Goal: Use online tool/utility: Use online tool/utility

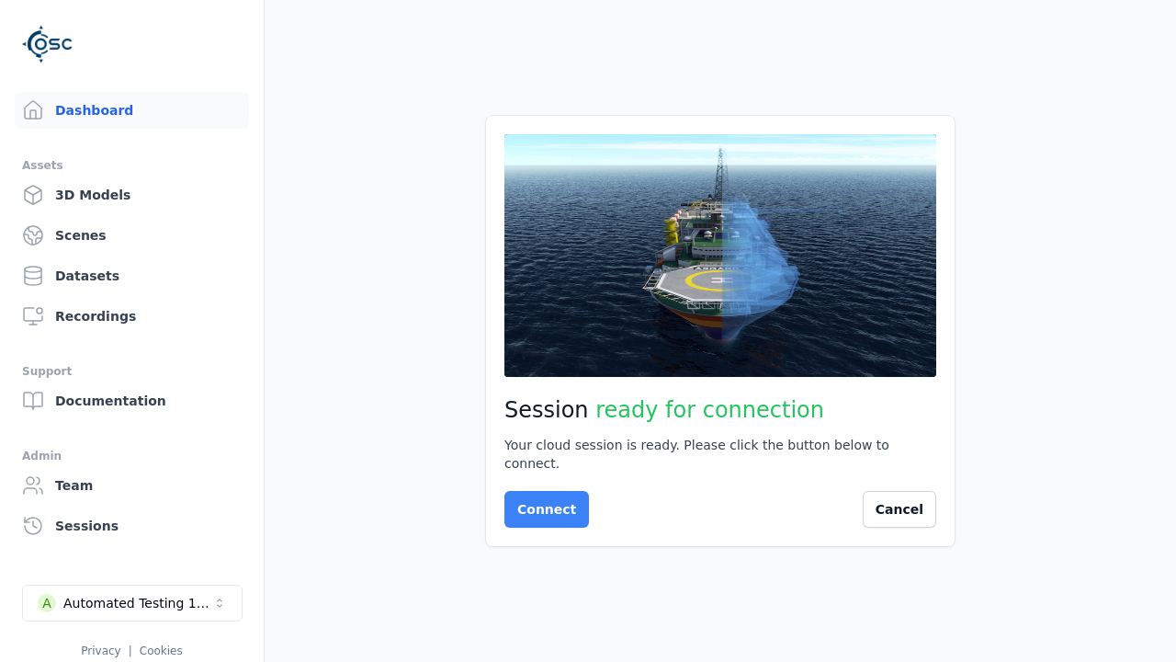
click at [541, 500] on button "Connect" at bounding box center [547, 509] width 85 height 37
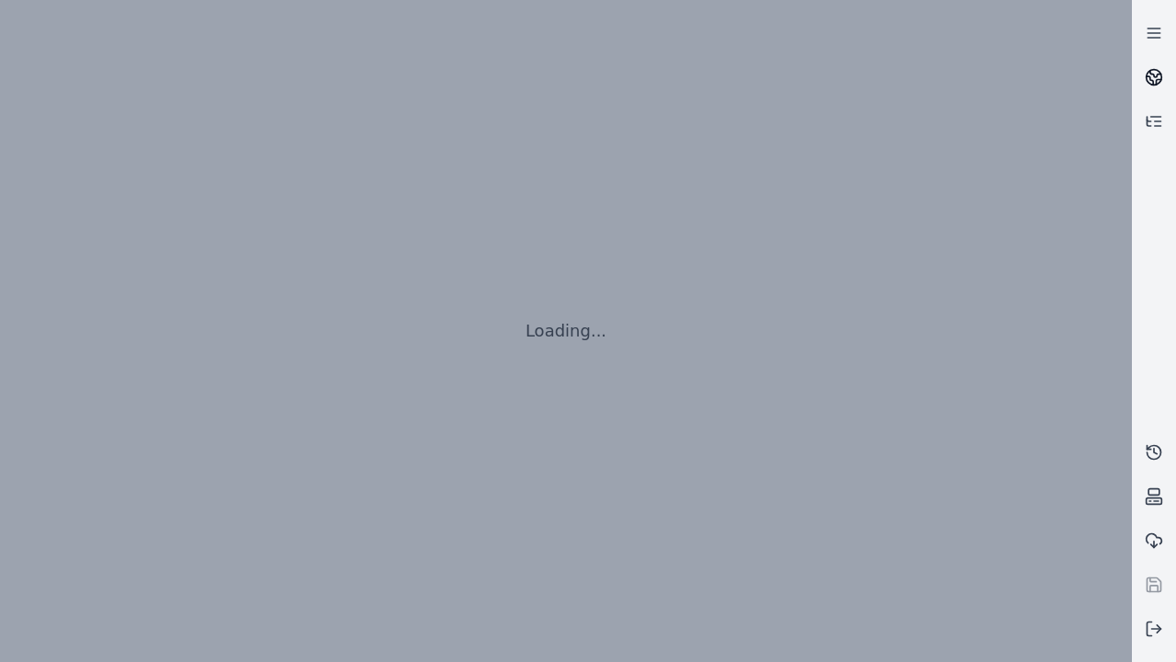
click at [1154, 77] on icon at bounding box center [1156, 74] width 11 height 6
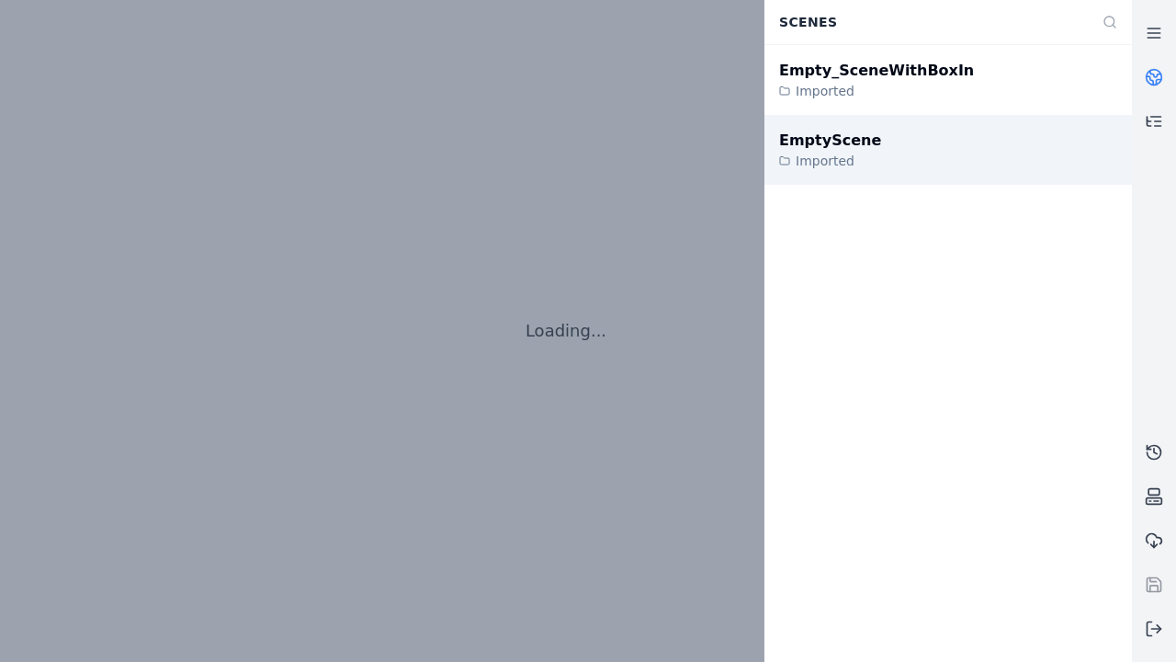
click at [820, 141] on div "EmptyScene" at bounding box center [830, 141] width 102 height 22
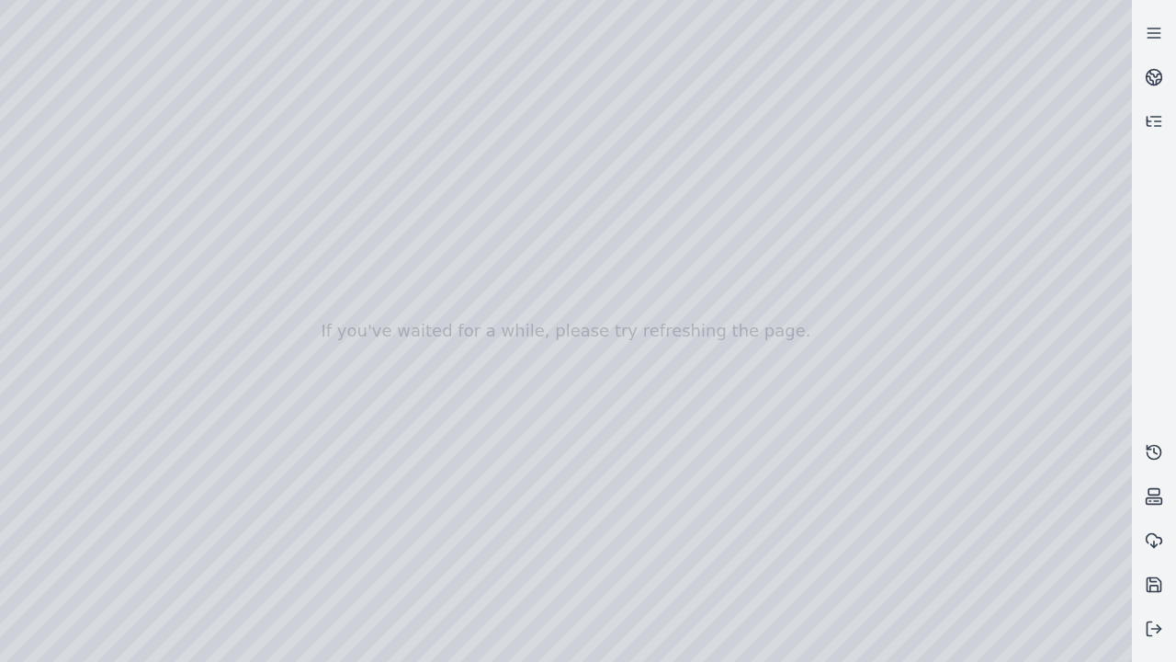
click at [6, 118] on div at bounding box center [566, 331] width 1132 height 662
